Goal: Task Accomplishment & Management: Use online tool/utility

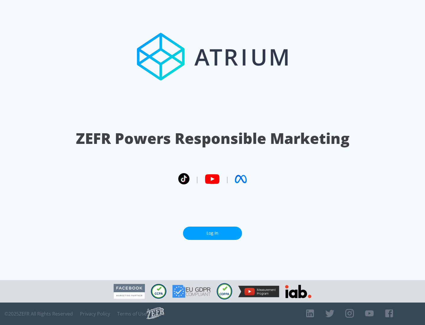
click at [213, 233] on link "Log In" at bounding box center [212, 232] width 59 height 13
